Goal: Complete application form

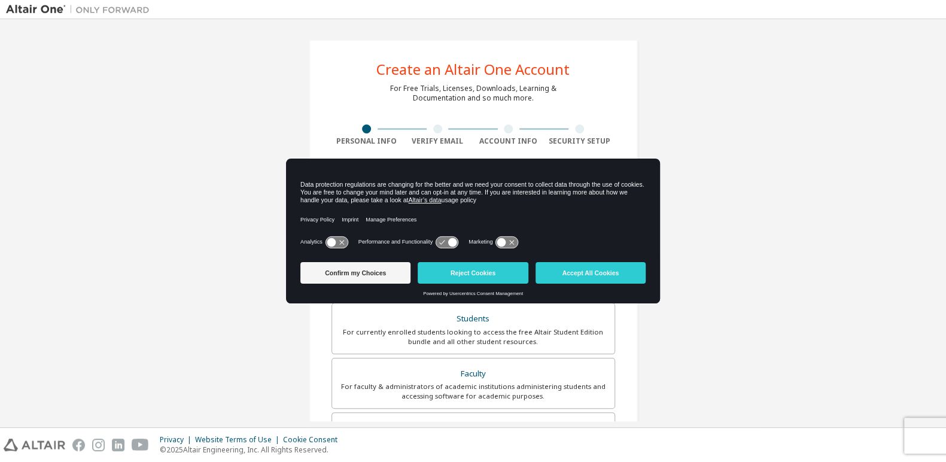
click at [601, 279] on button "Accept All Cookies" at bounding box center [590, 273] width 110 height 22
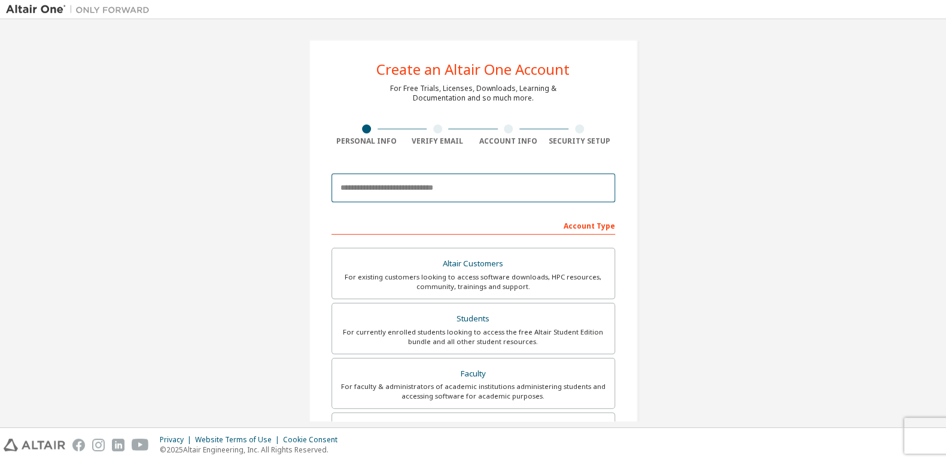
click at [512, 200] on input "email" at bounding box center [473, 188] width 284 height 29
type input "**********"
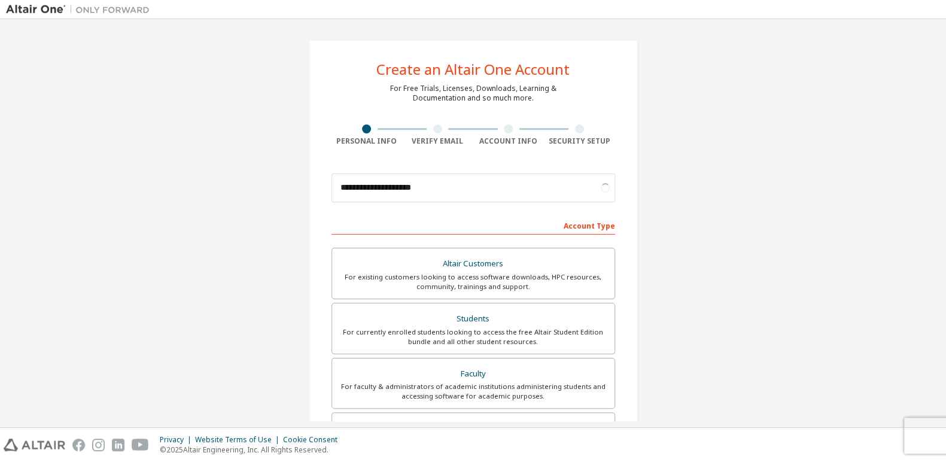
click at [495, 311] on div "Students" at bounding box center [473, 319] width 268 height 17
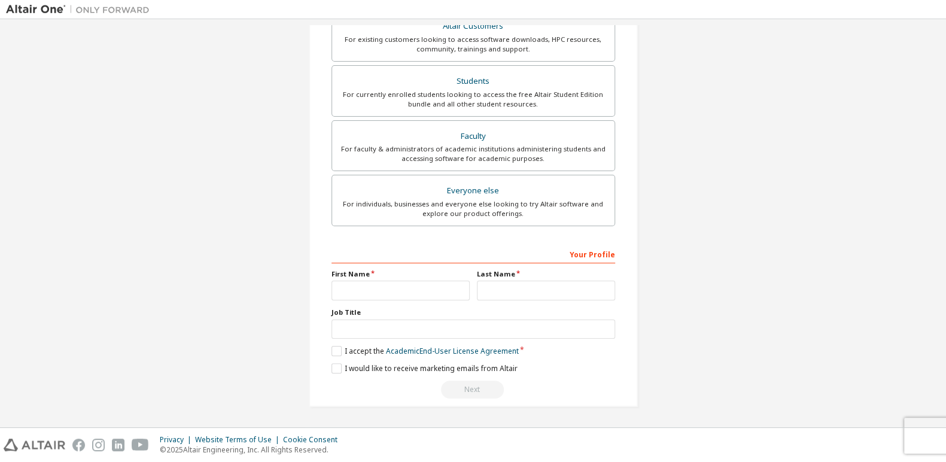
scroll to position [235, 0]
click at [428, 291] on input "text" at bounding box center [400, 293] width 138 height 20
type input "*********"
click at [508, 285] on input "text" at bounding box center [546, 293] width 138 height 20
type input "**********"
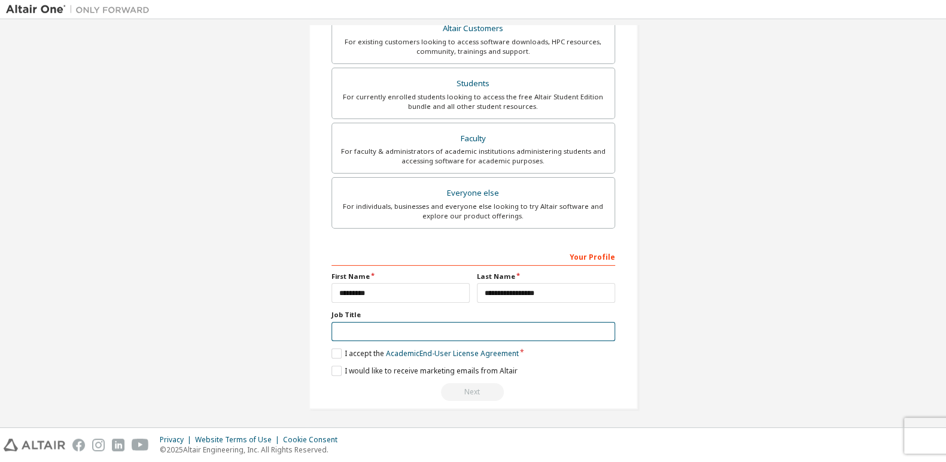
click at [490, 334] on input "text" at bounding box center [473, 332] width 284 height 20
click at [331, 355] on label "I accept the Academic End-User License Agreement" at bounding box center [424, 353] width 187 height 10
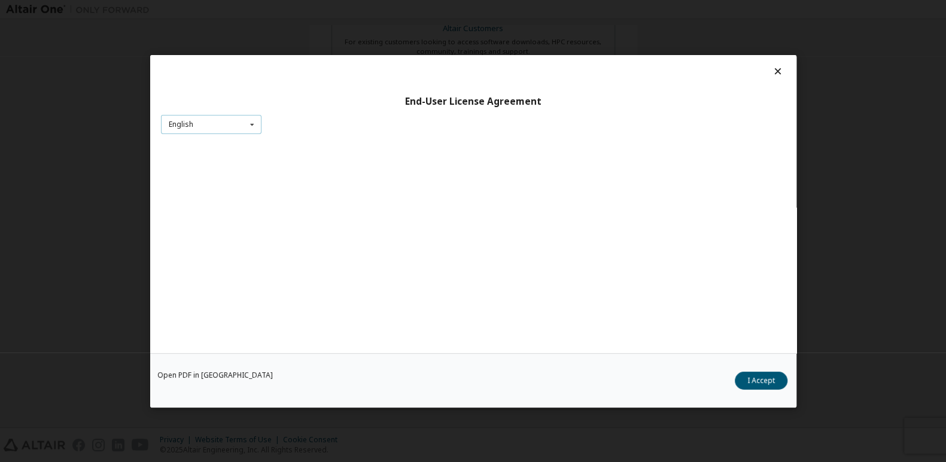
click at [232, 129] on div "English English" at bounding box center [211, 124] width 101 height 20
click at [229, 129] on div "English English" at bounding box center [211, 124] width 101 height 20
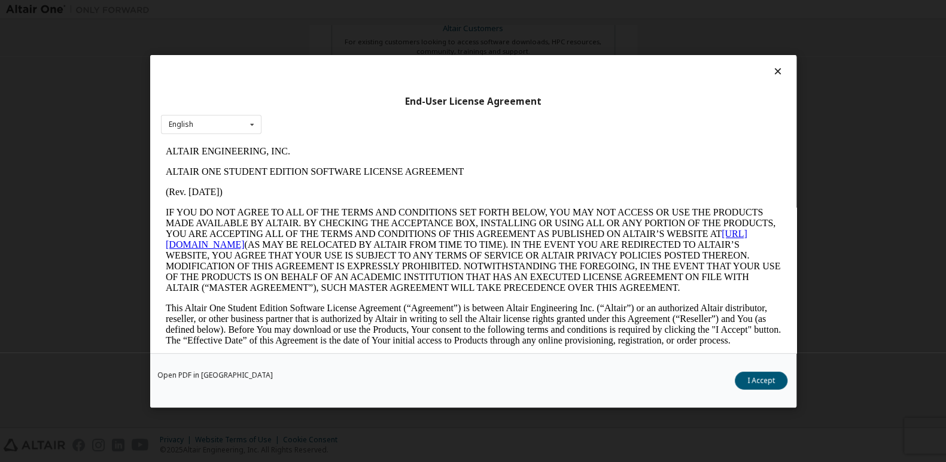
scroll to position [0, 0]
click at [766, 386] on button "I Accept" at bounding box center [761, 380] width 53 height 18
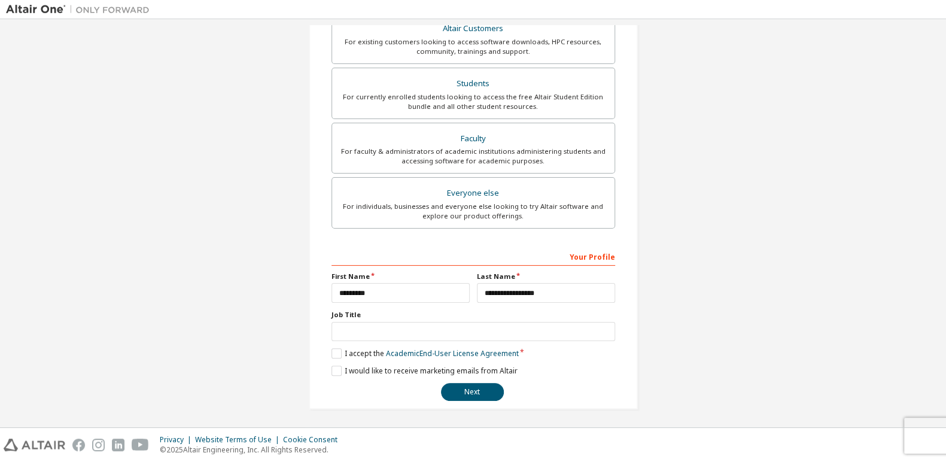
click at [462, 392] on button "Next" at bounding box center [472, 392] width 63 height 18
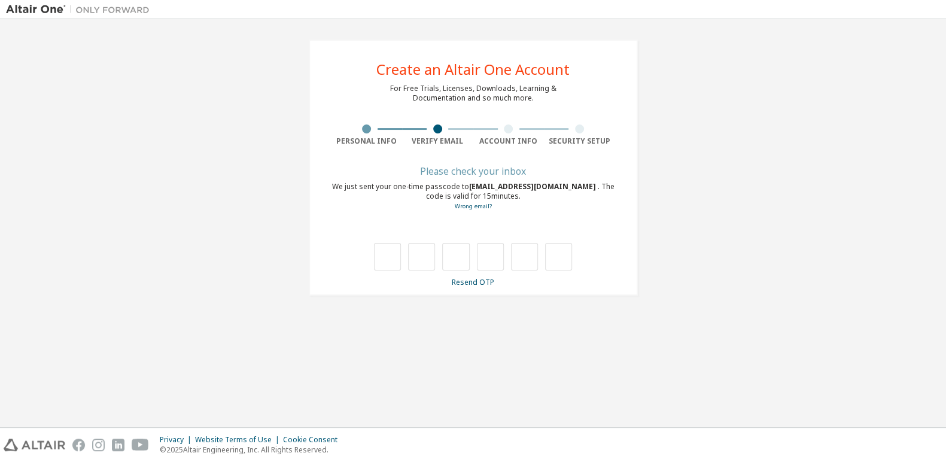
type input "*"
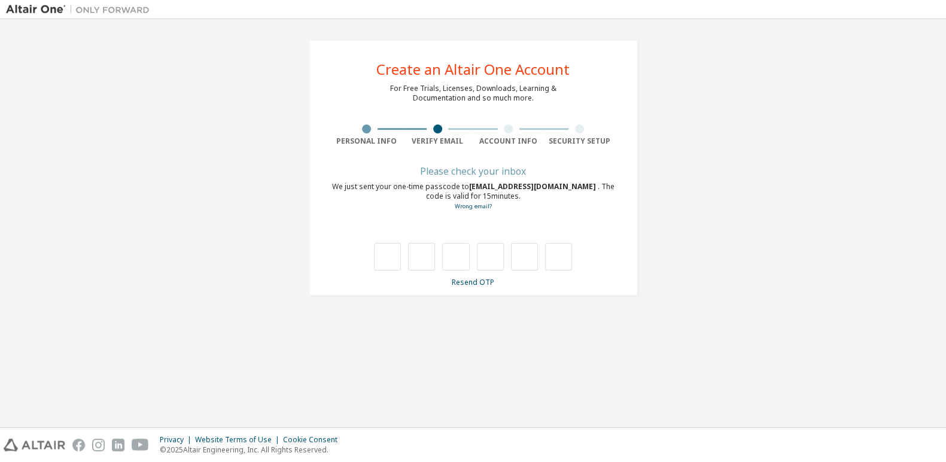
type input "*"
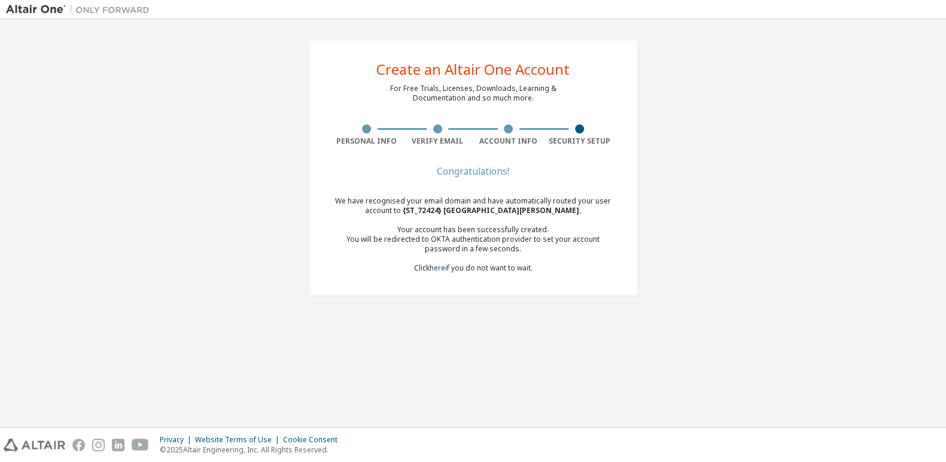
click at [433, 266] on link "here" at bounding box center [438, 268] width 16 height 10
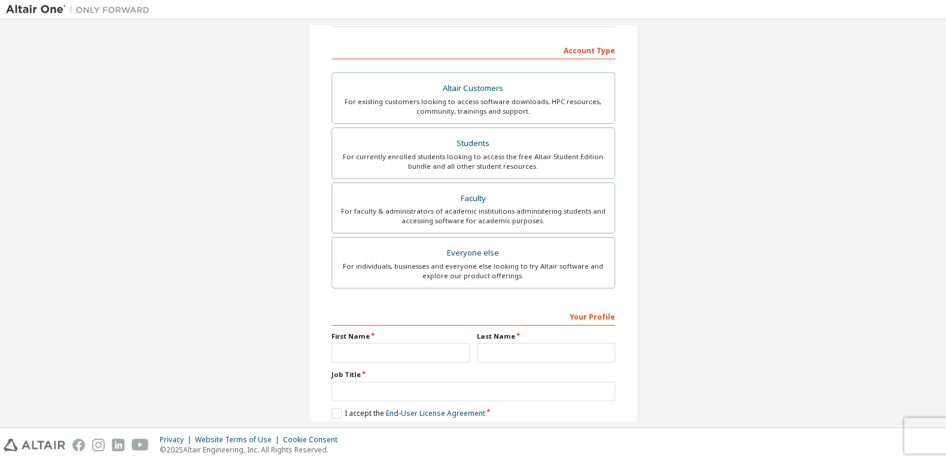
scroll to position [163, 0]
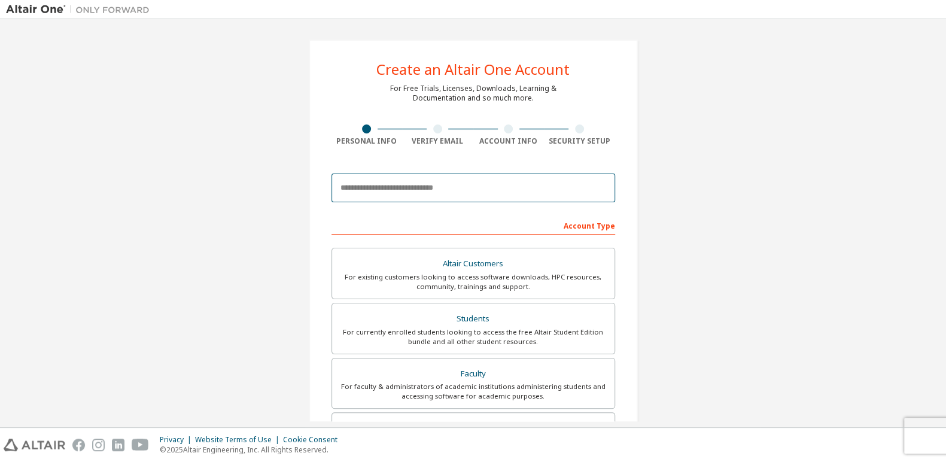
click at [448, 196] on input "email" at bounding box center [473, 188] width 284 height 29
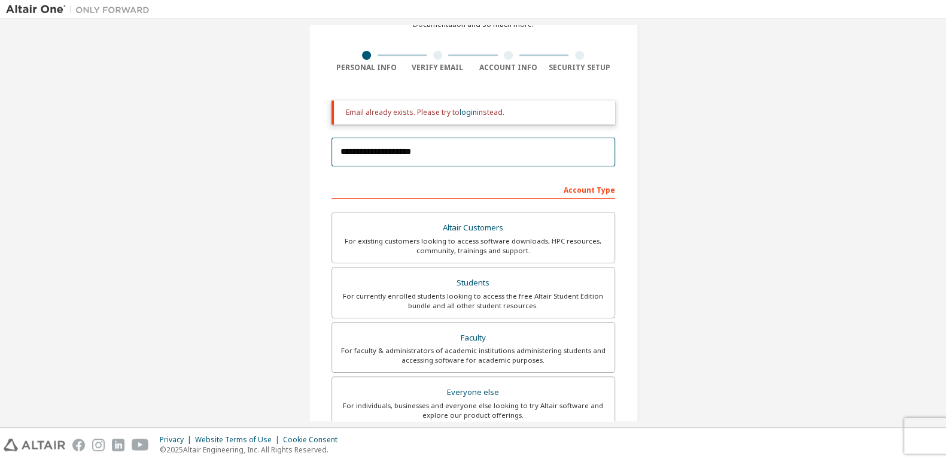
scroll to position [71, 0]
type input "**********"
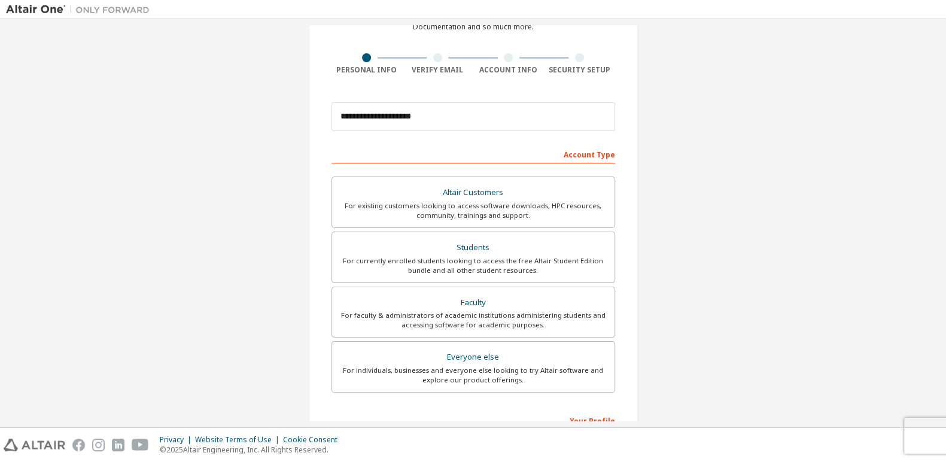
click at [436, 153] on div "Account Type" at bounding box center [473, 153] width 284 height 19
drag, startPoint x: 436, startPoint y: 109, endPoint x: 305, endPoint y: 116, distance: 131.2
click at [309, 116] on div "**********" at bounding box center [473, 270] width 329 height 605
